Goal: Information Seeking & Learning: Learn about a topic

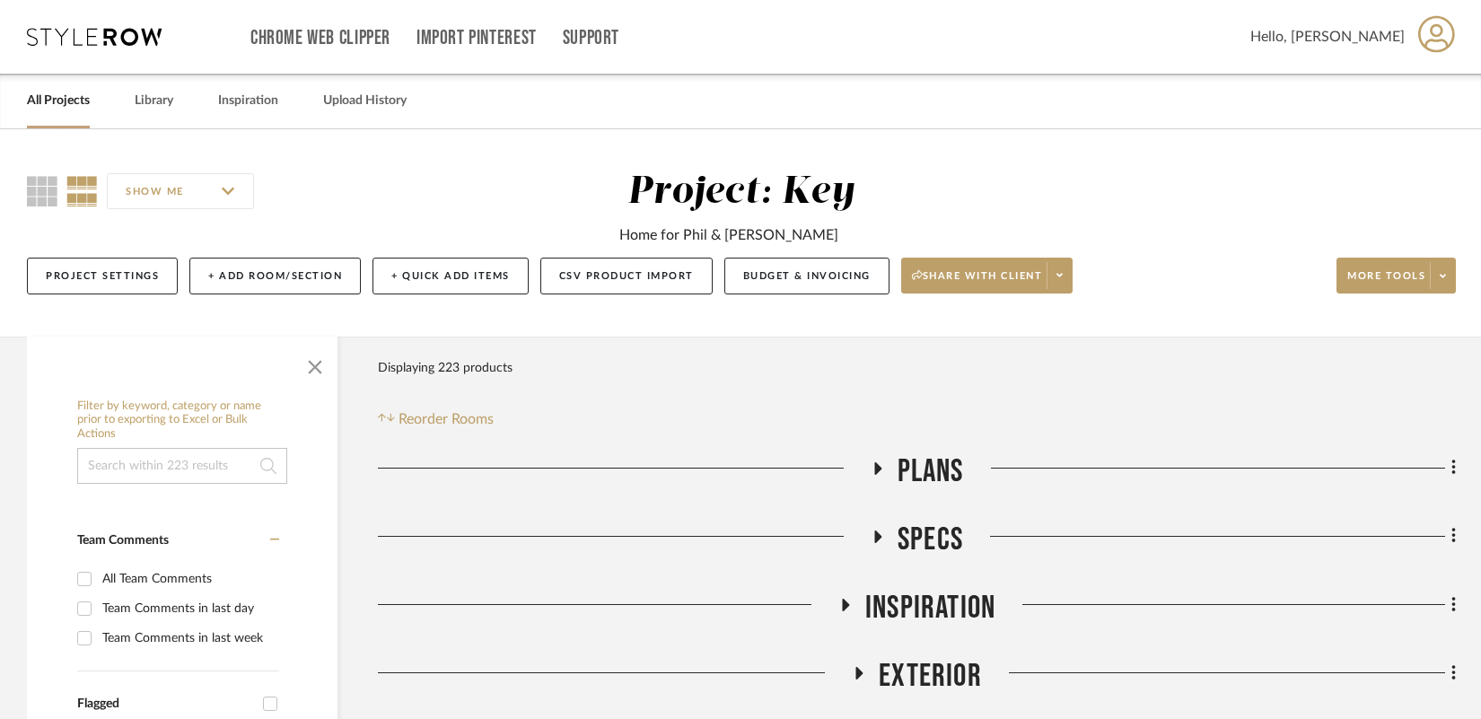
click at [878, 470] on icon at bounding box center [877, 467] width 22 height 13
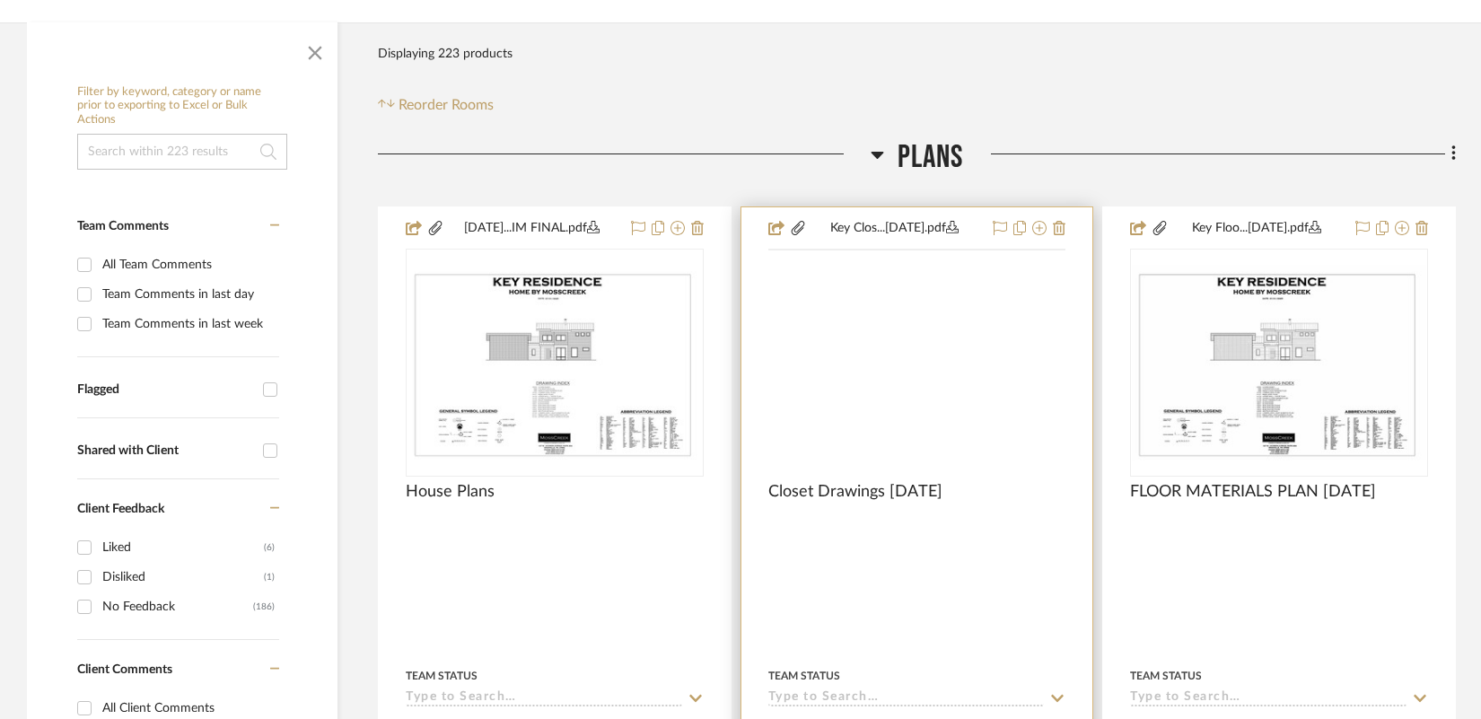
scroll to position [320, 0]
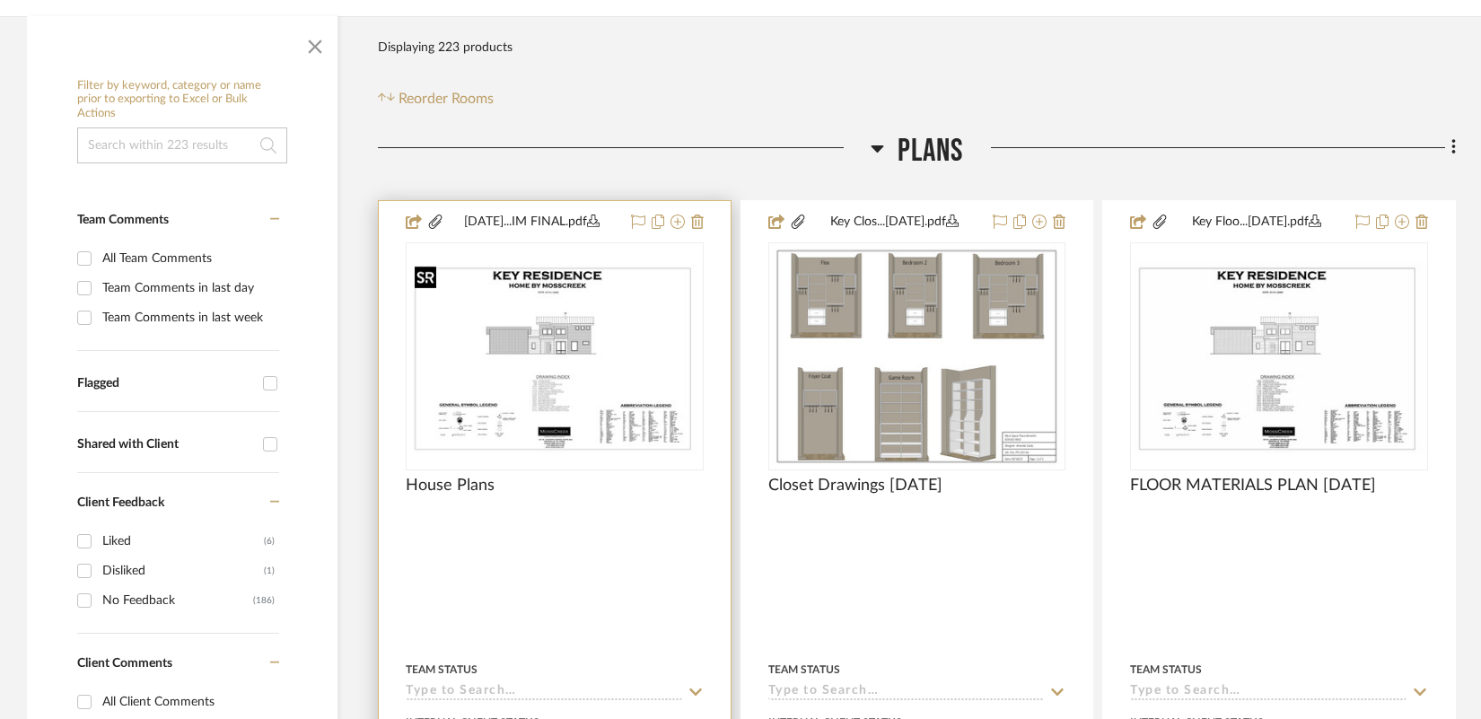
click at [582, 390] on img "0" at bounding box center [554, 356] width 294 height 196
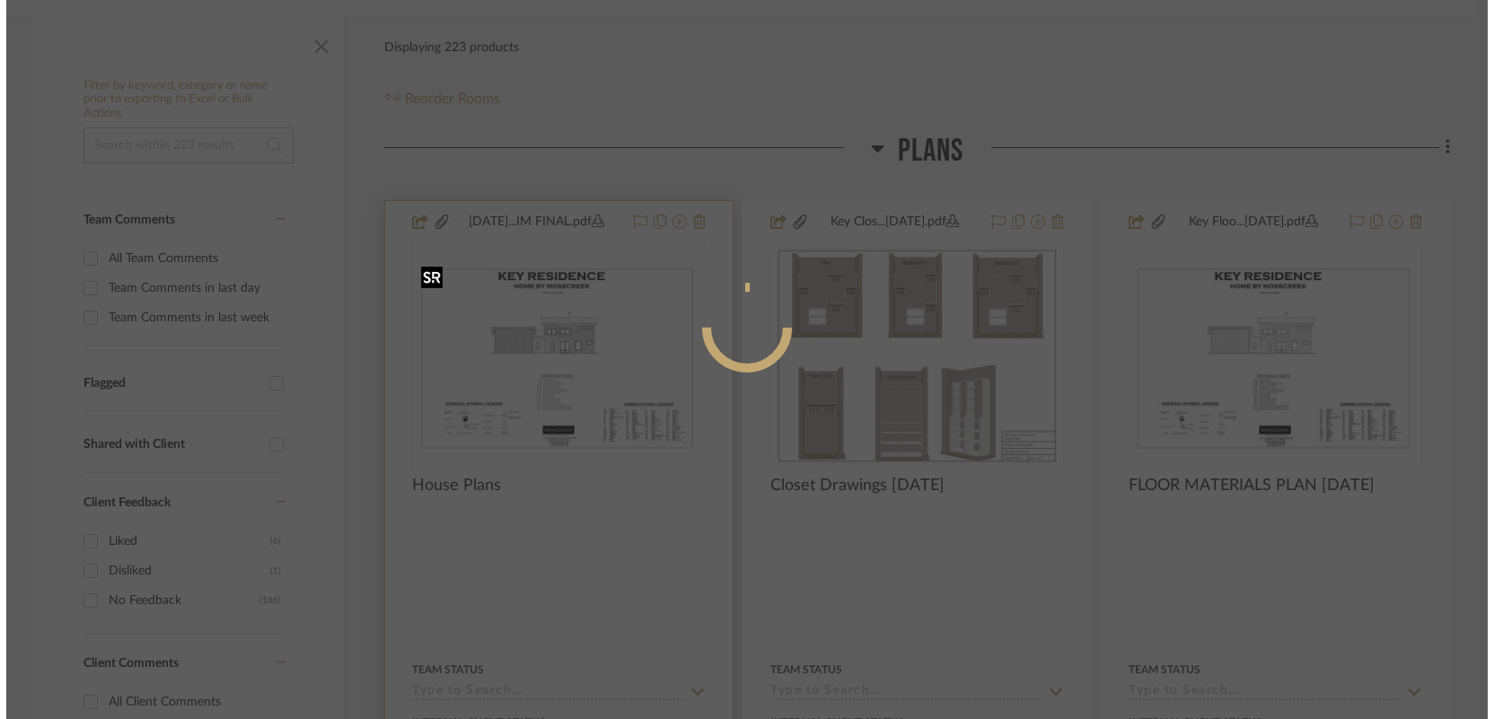
scroll to position [0, 0]
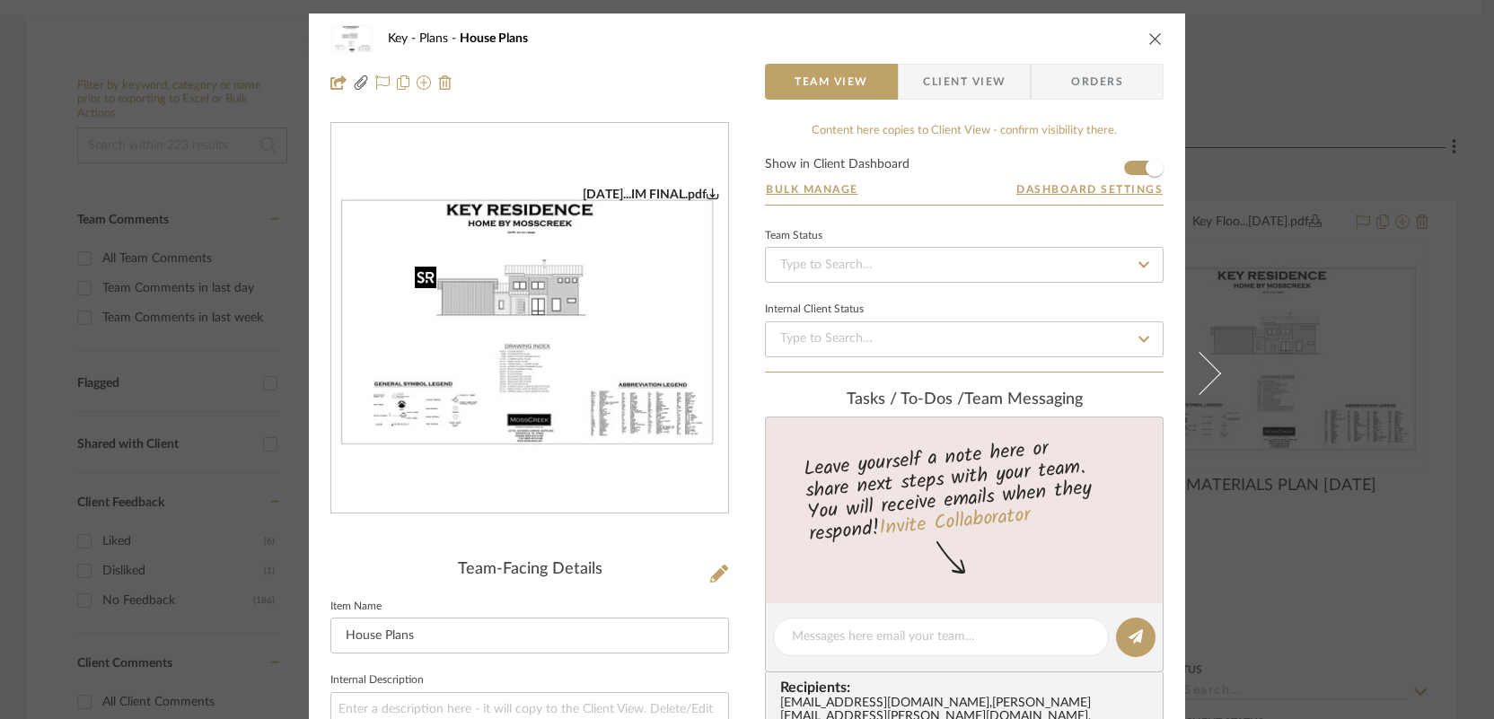
click at [582, 390] on img "0" at bounding box center [529, 319] width 397 height 265
click at [1150, 31] on icon "close" at bounding box center [1155, 38] width 14 height 14
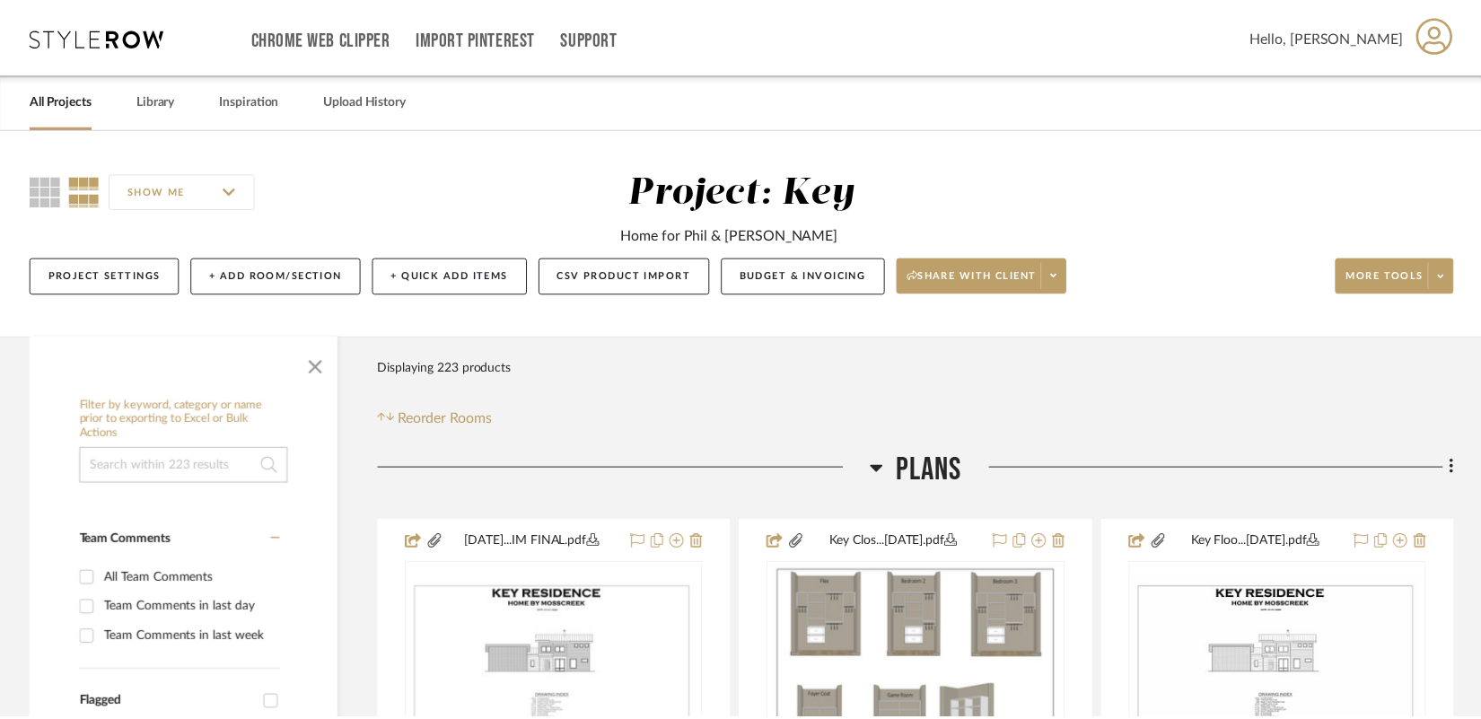
scroll to position [320, 0]
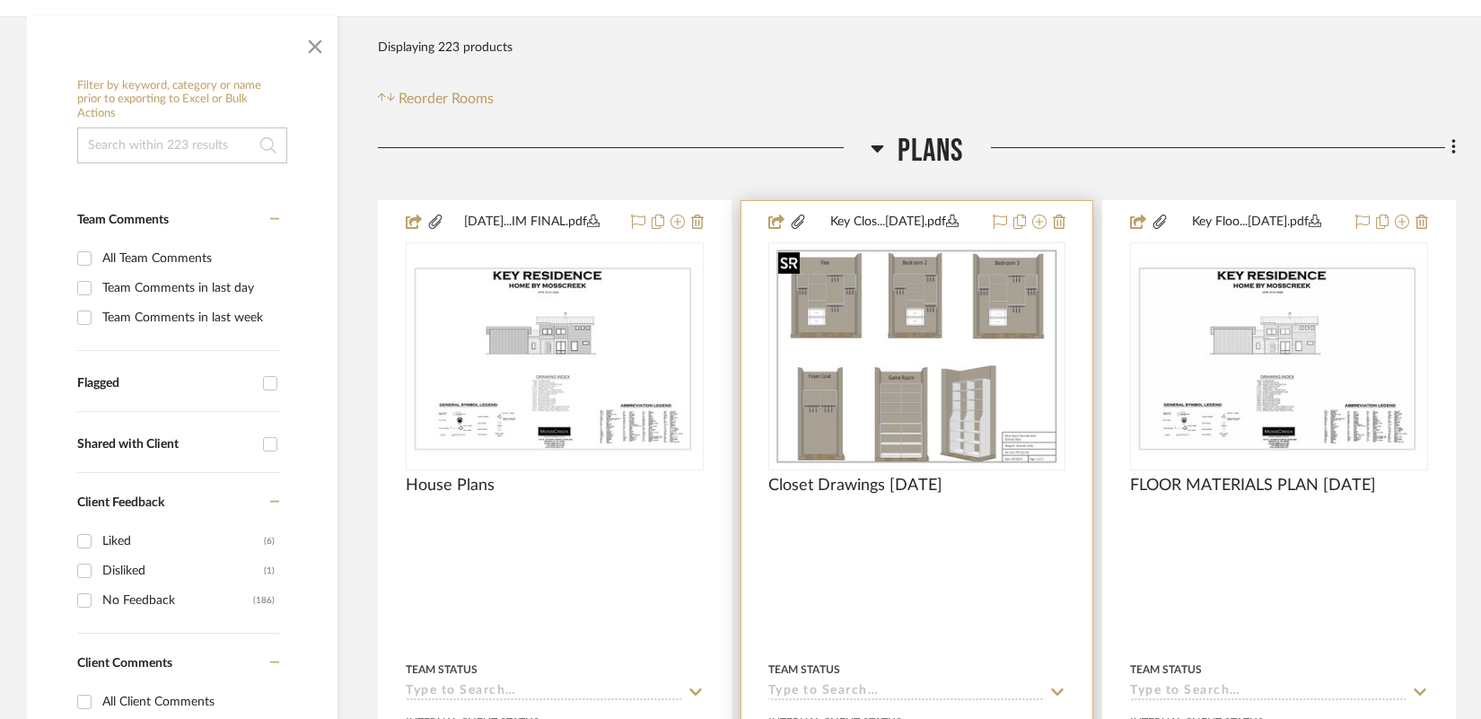
click at [868, 355] on img "0" at bounding box center [916, 356] width 291 height 224
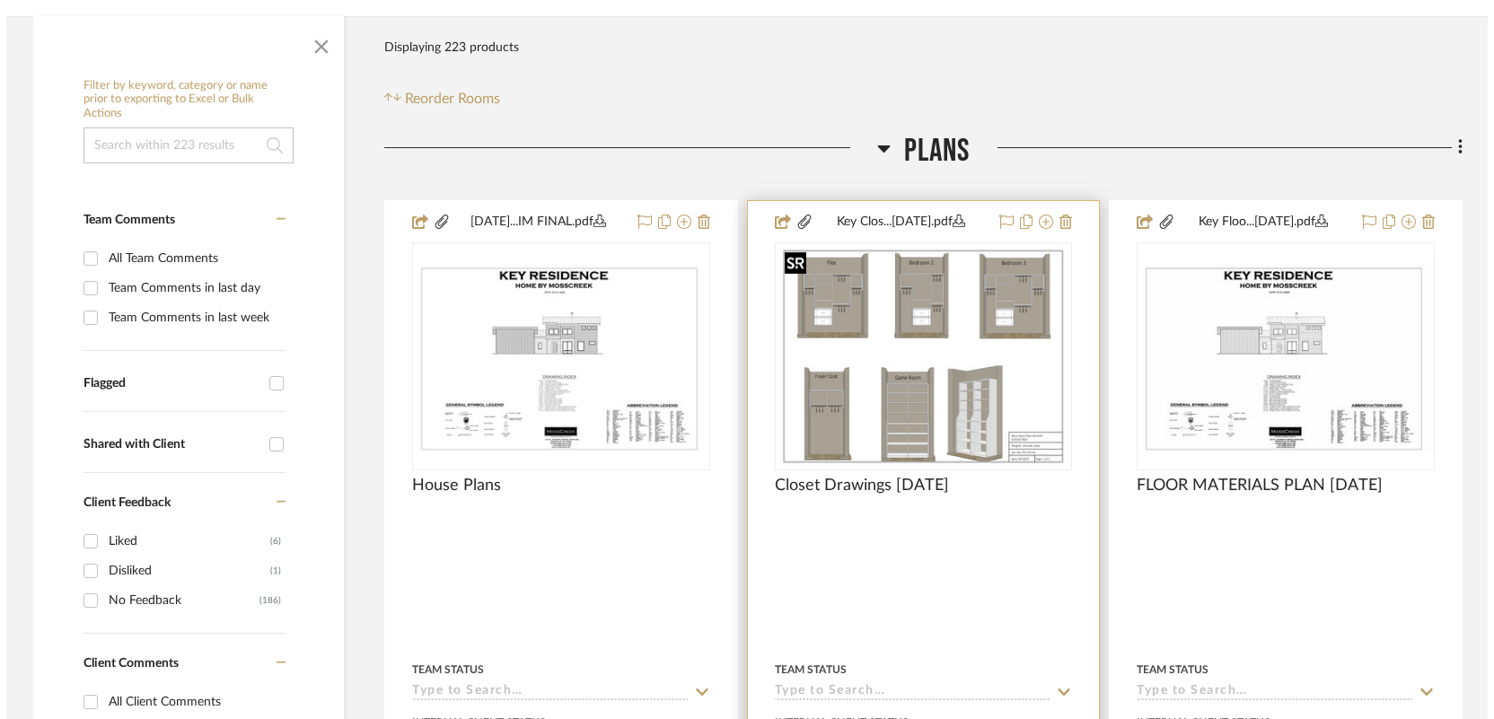
scroll to position [0, 0]
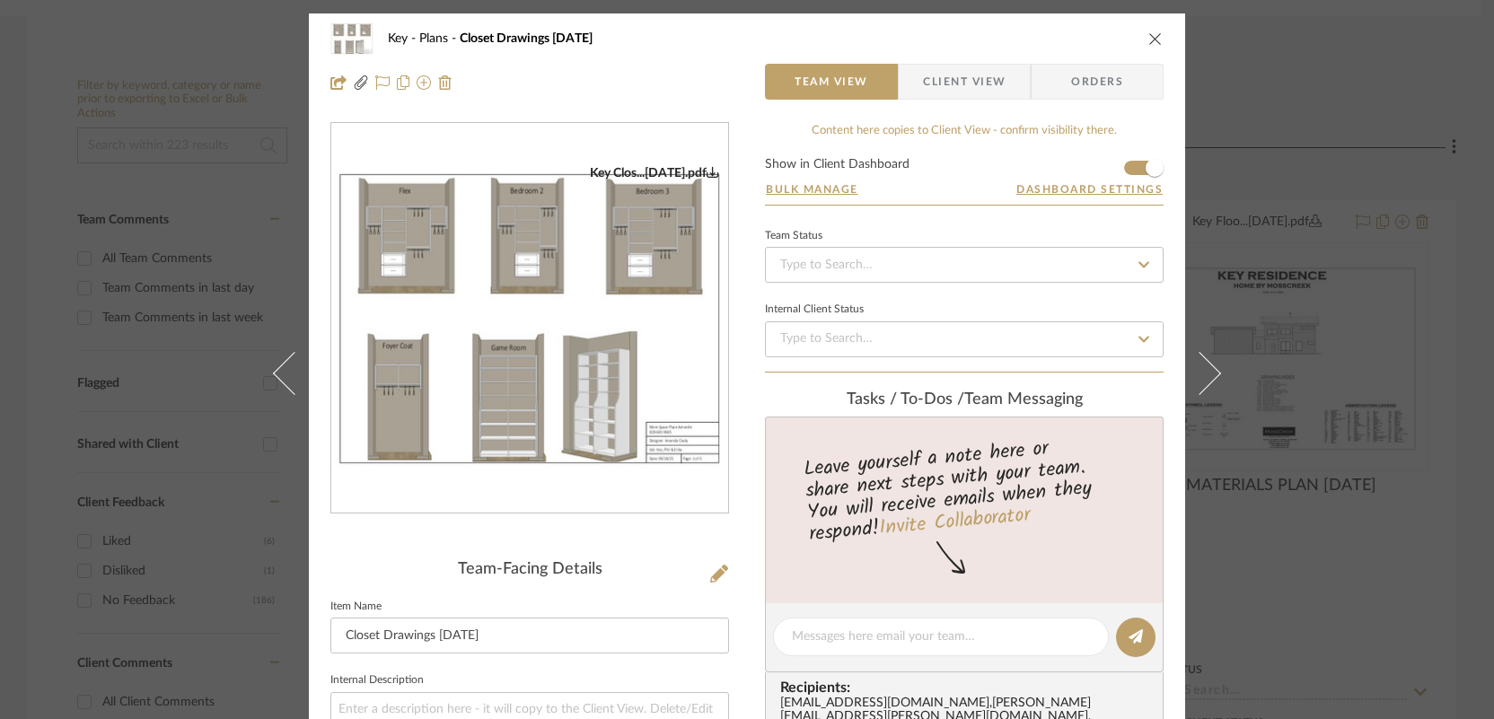
click at [543, 360] on img "0" at bounding box center [529, 318] width 397 height 307
click at [1148, 33] on icon "close" at bounding box center [1155, 38] width 14 height 14
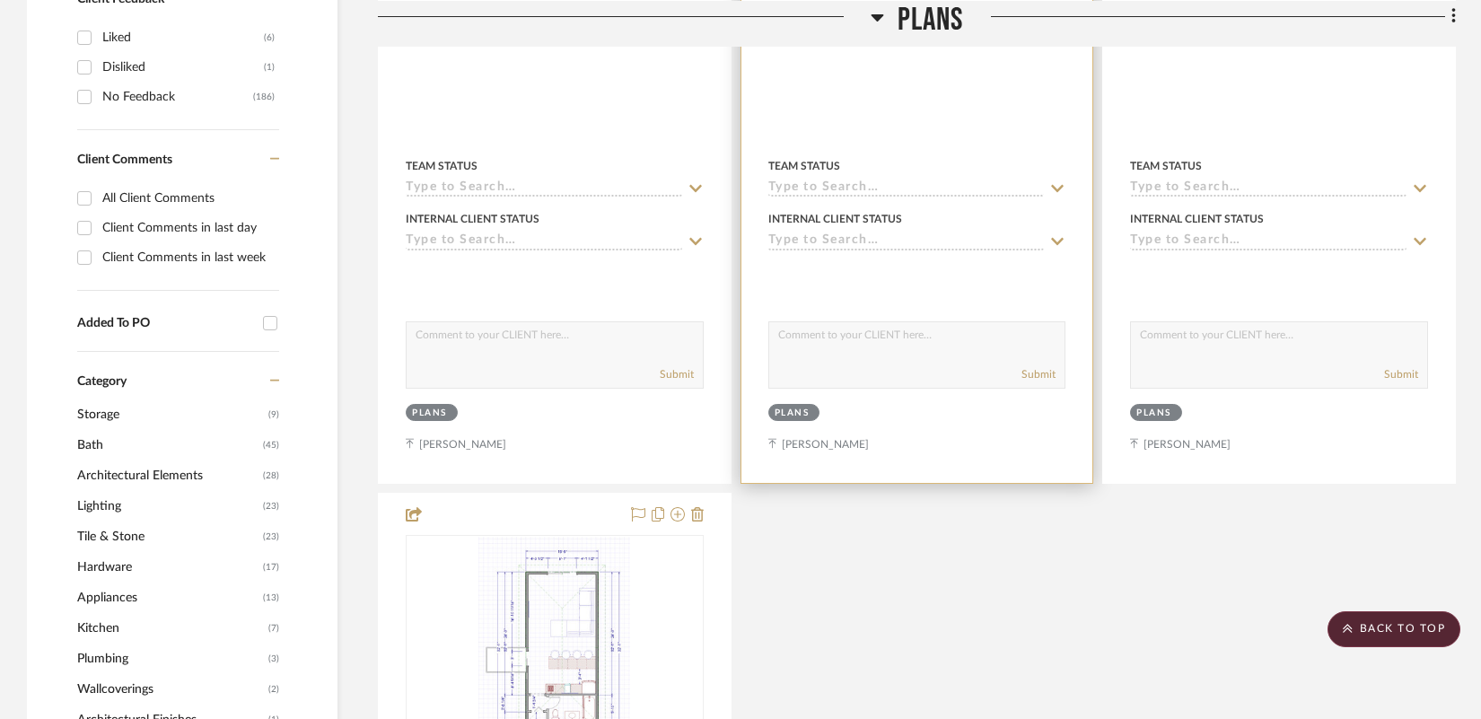
scroll to position [814, 0]
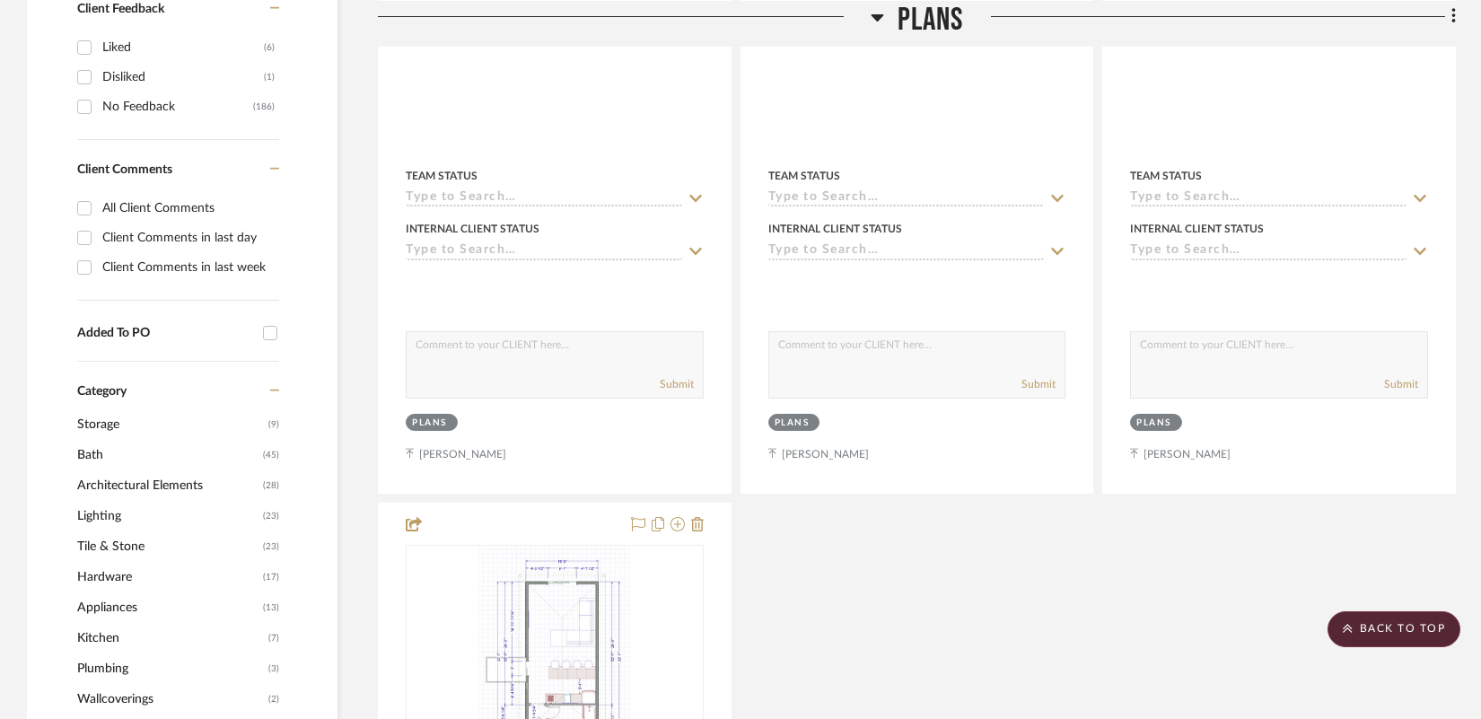
click at [879, 17] on icon at bounding box center [877, 16] width 13 height 7
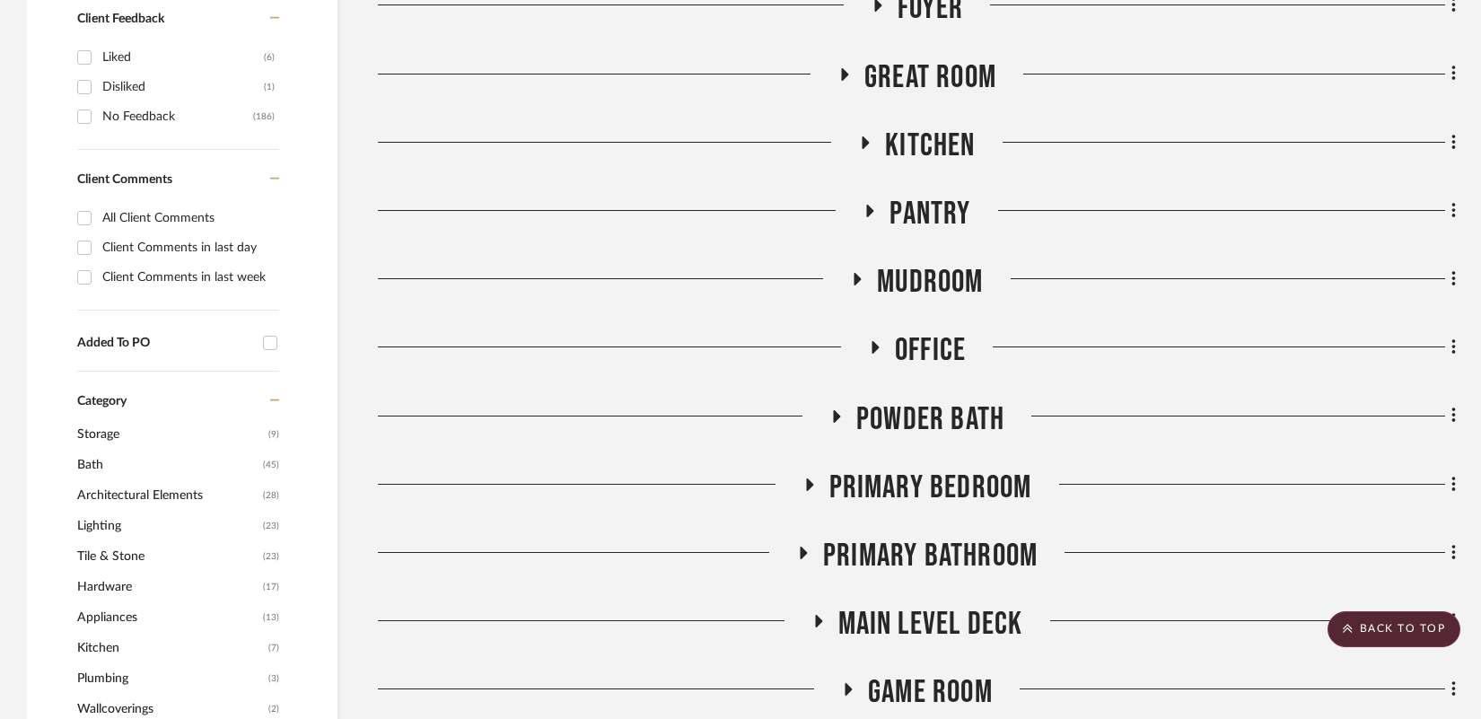
scroll to position [808, 0]
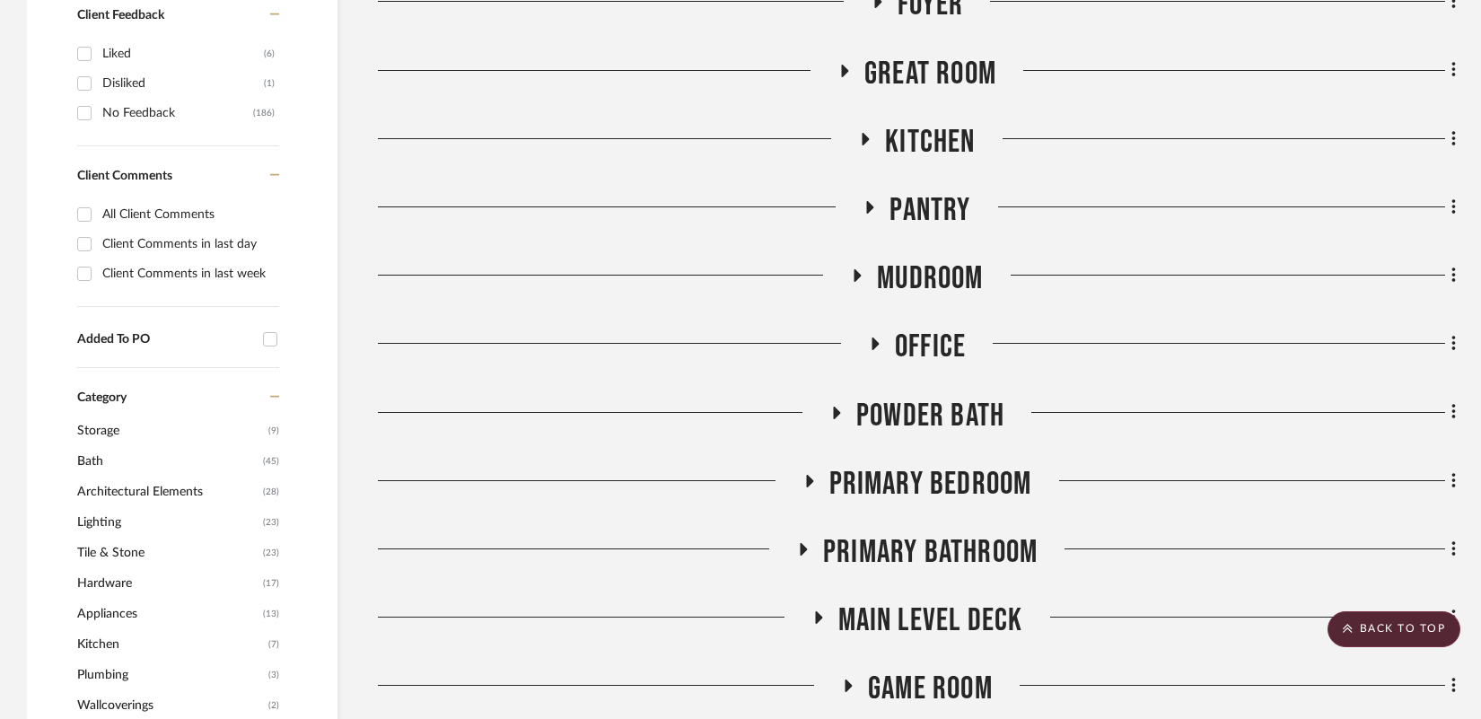
click at [842, 69] on icon at bounding box center [845, 71] width 7 height 13
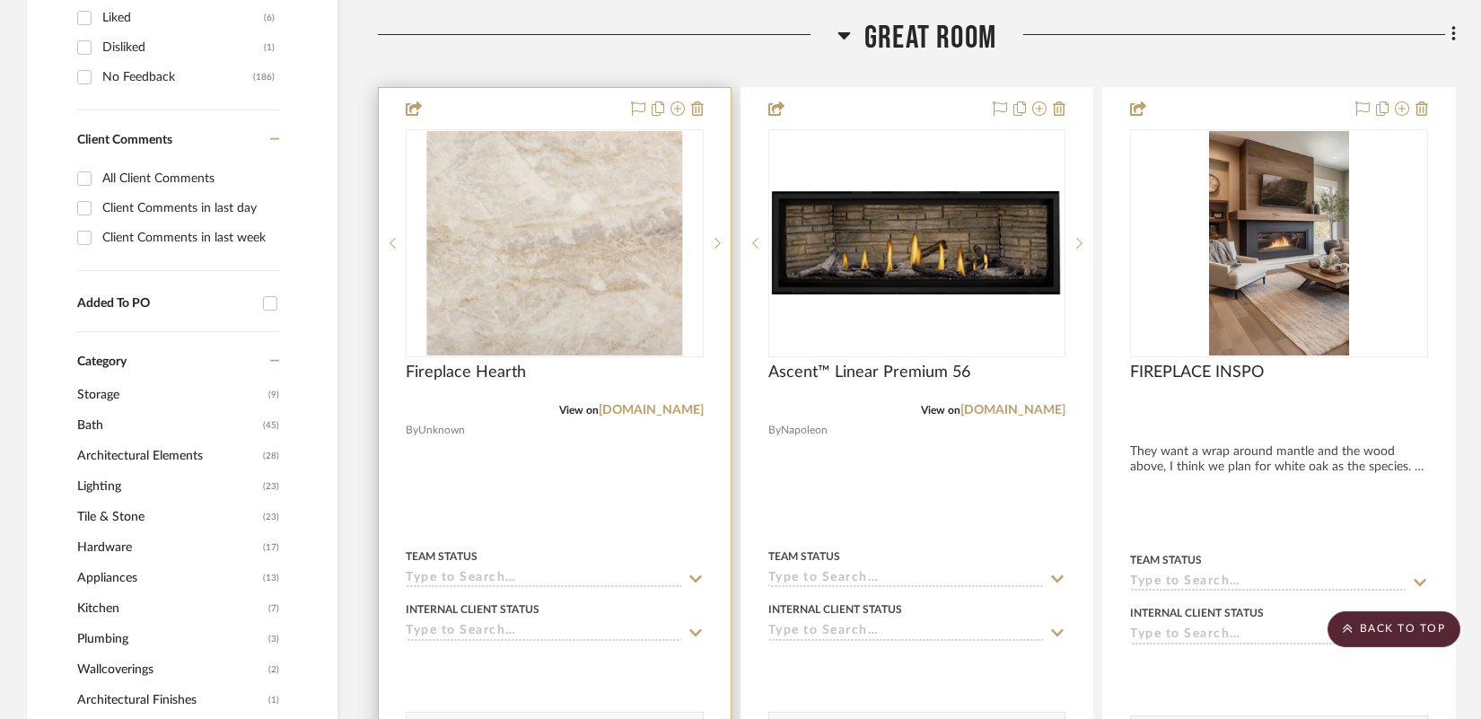
scroll to position [895, 0]
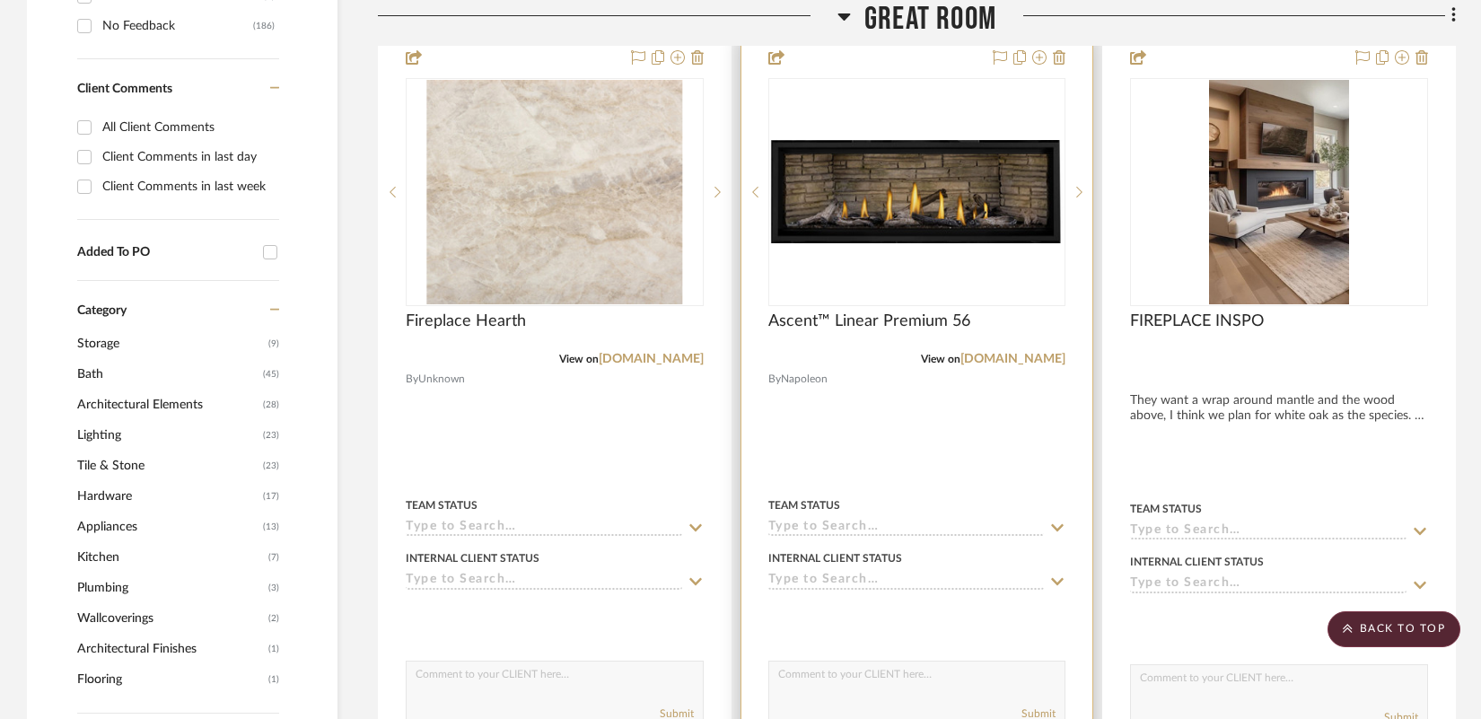
click at [930, 206] on img "0" at bounding box center [917, 191] width 294 height 103
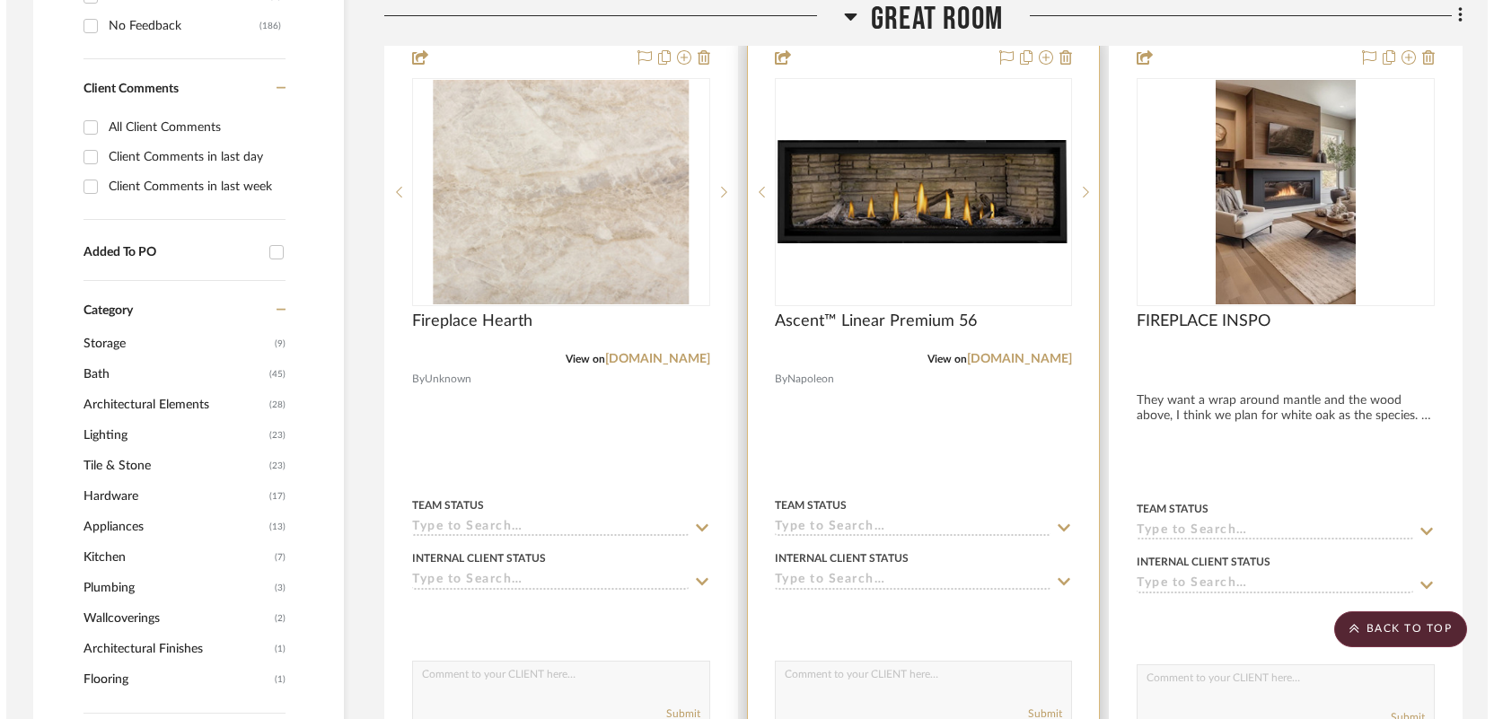
scroll to position [0, 0]
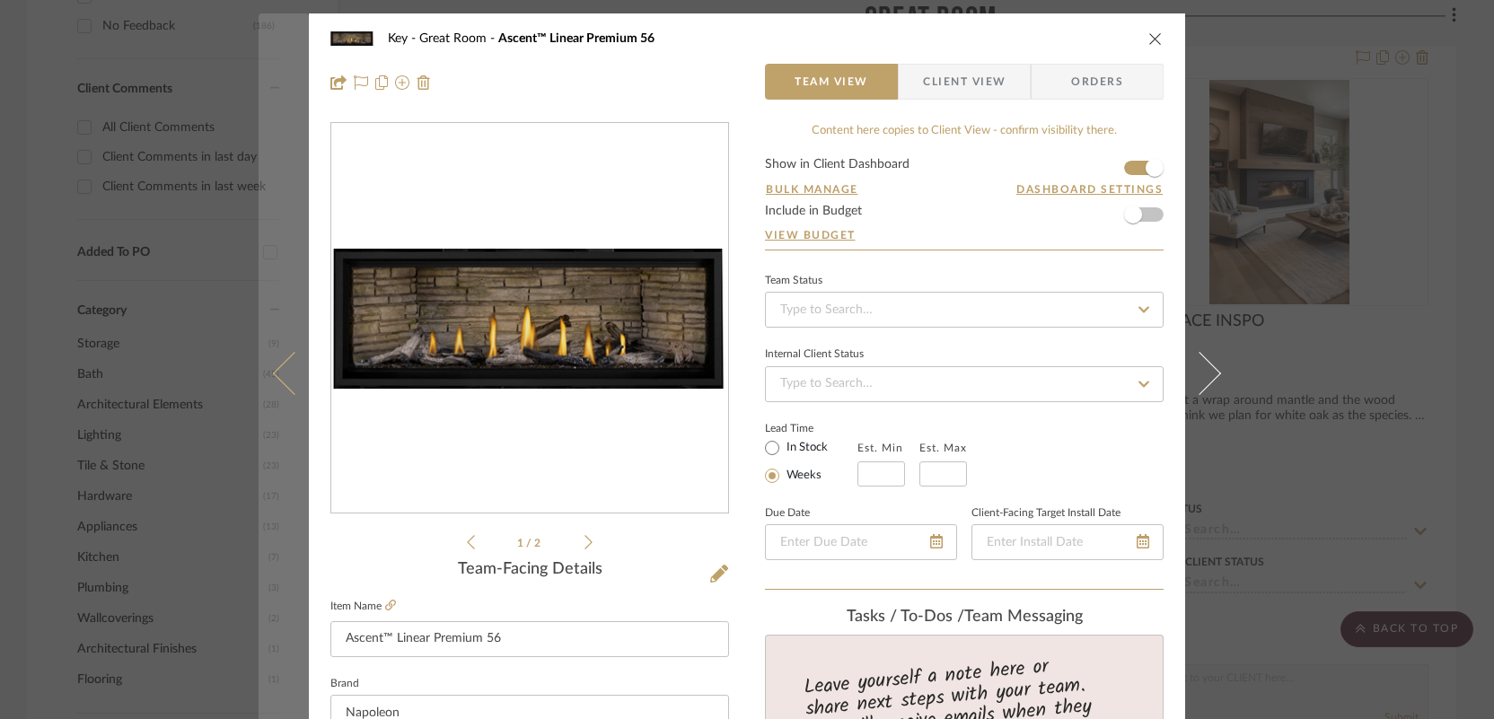
click at [260, 293] on button at bounding box center [283, 372] width 50 height 719
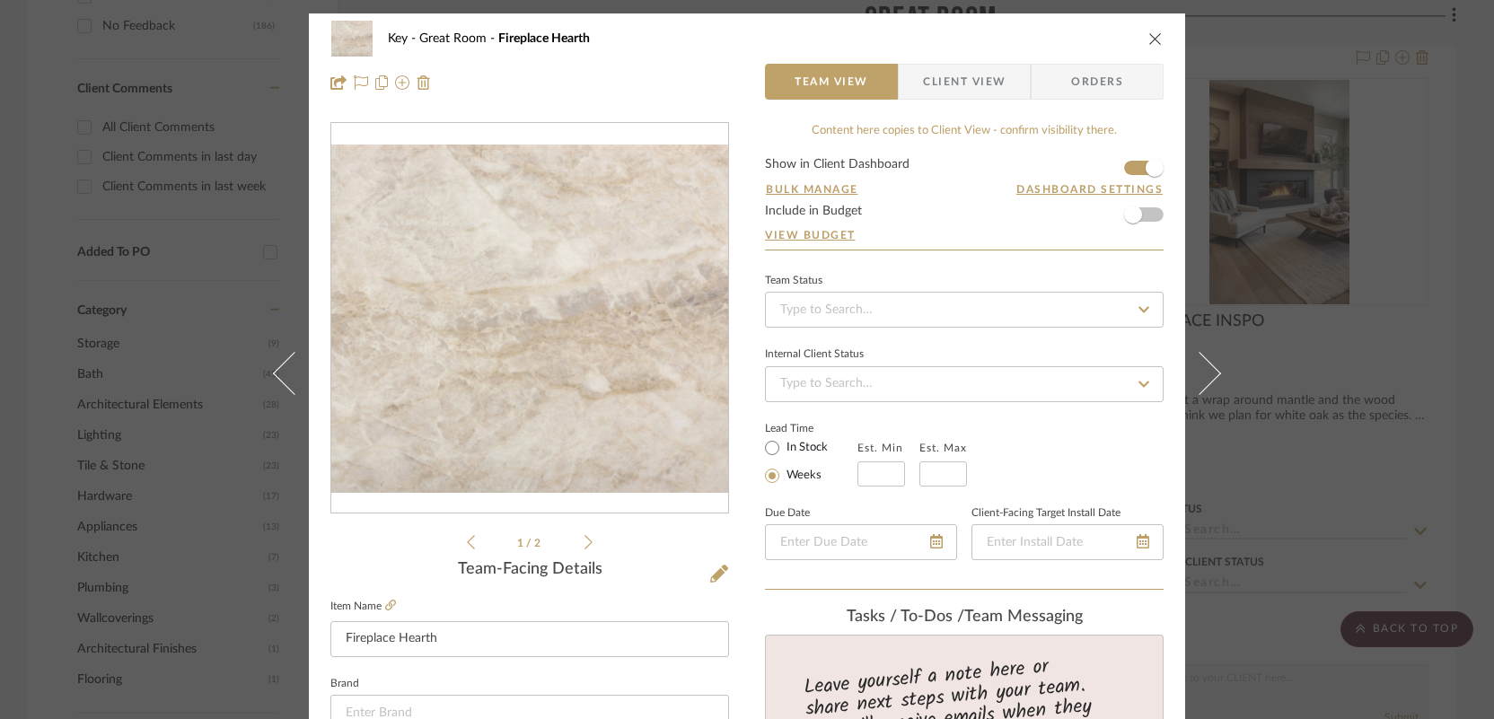
click at [1151, 39] on icon "close" at bounding box center [1155, 38] width 14 height 14
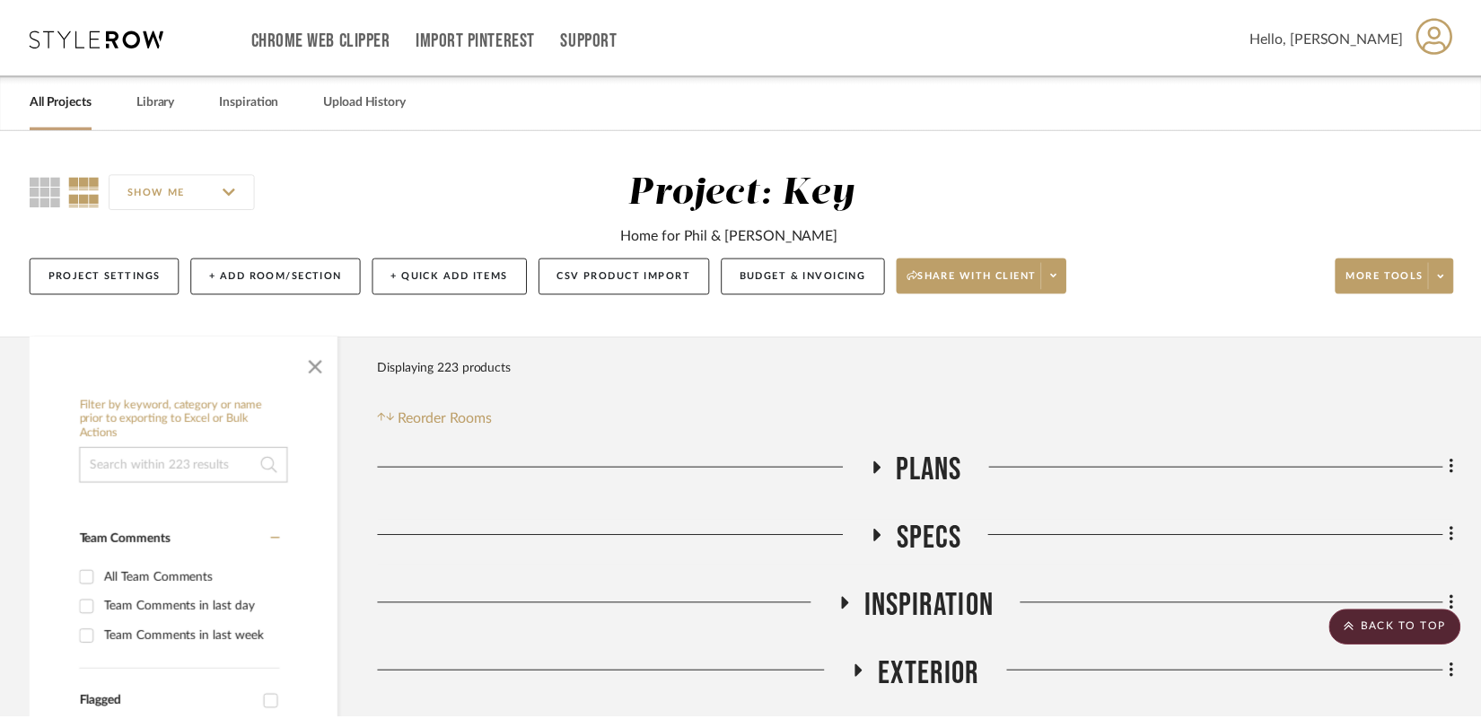
scroll to position [895, 0]
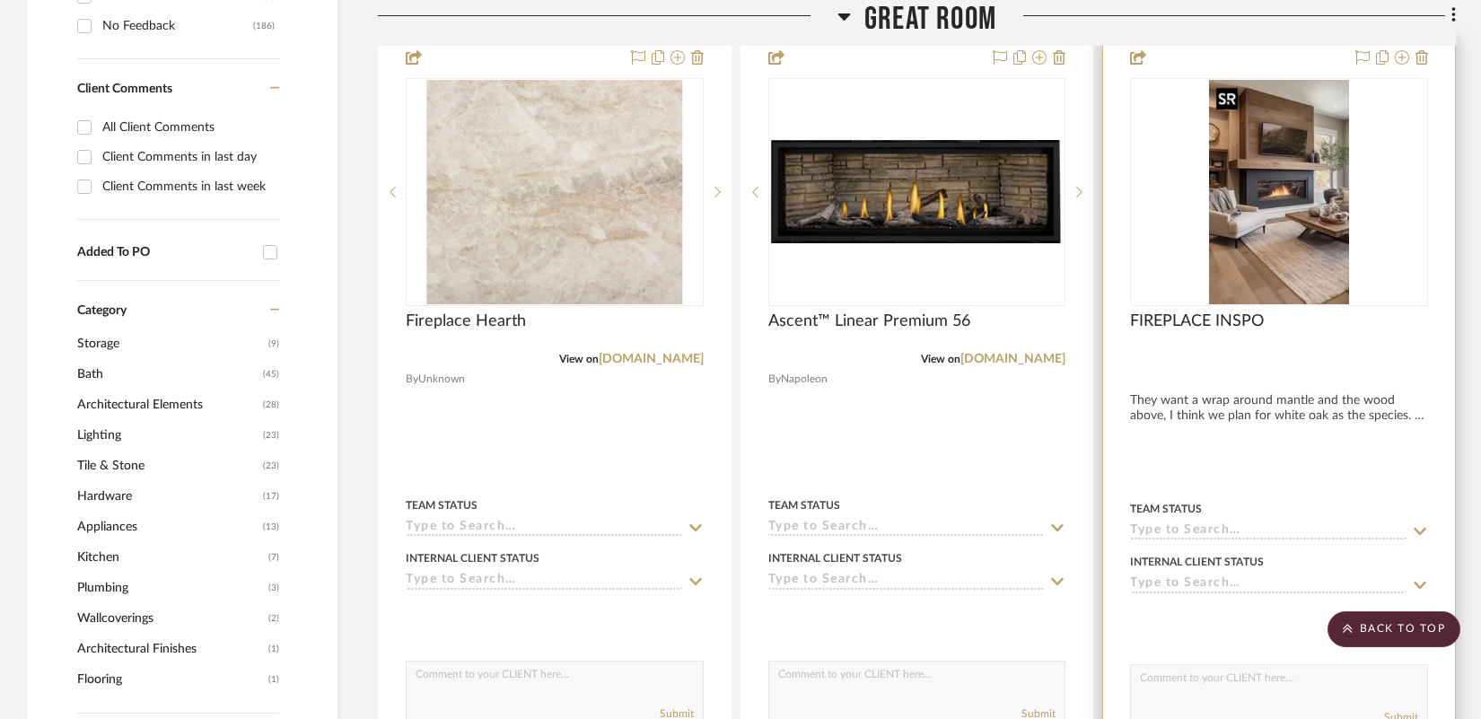
click at [0, 0] on img at bounding box center [0, 0] width 0 height 0
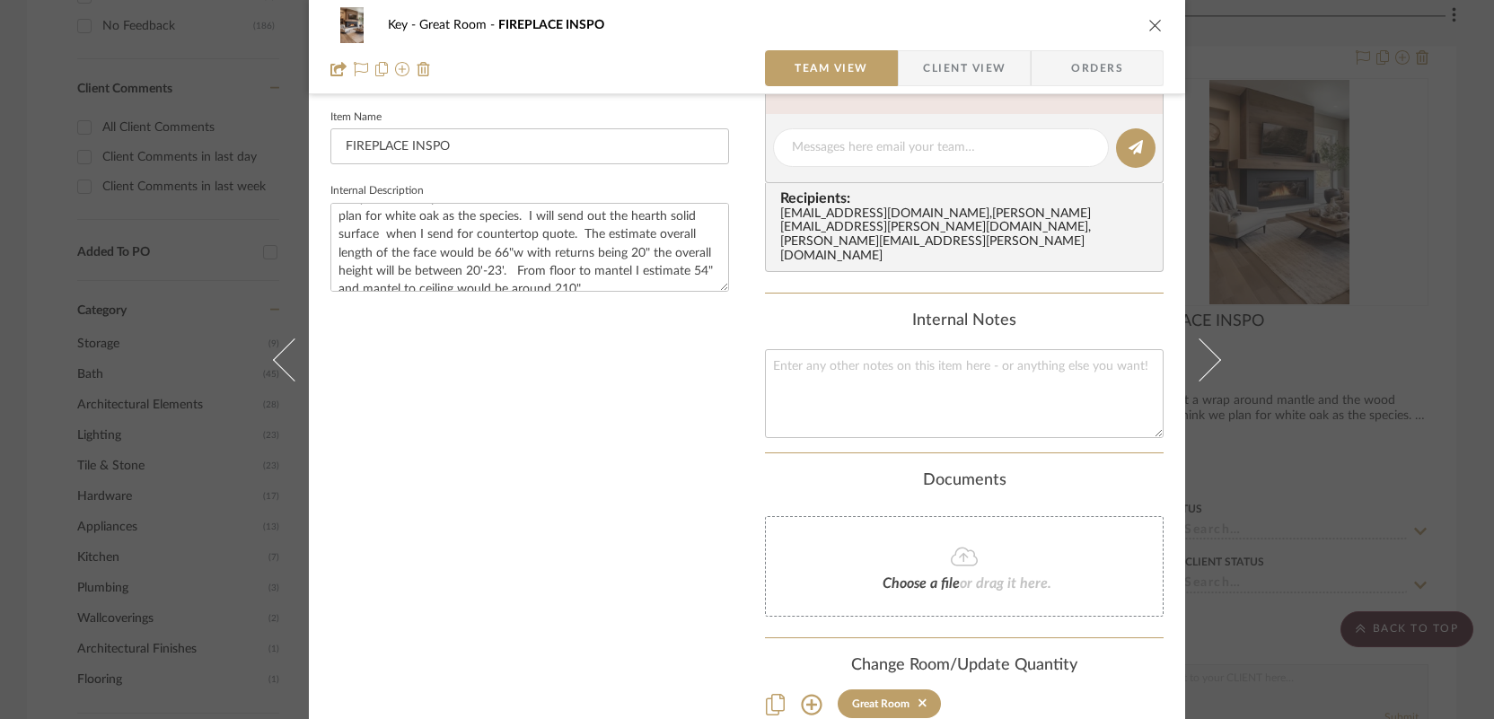
scroll to position [24, 0]
